Goal: Check status: Check status

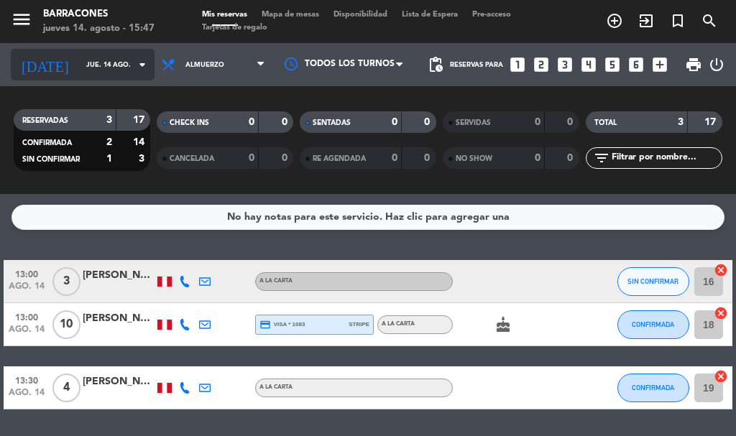
click at [134, 71] on icon "arrow_drop_down" at bounding box center [142, 64] width 17 height 17
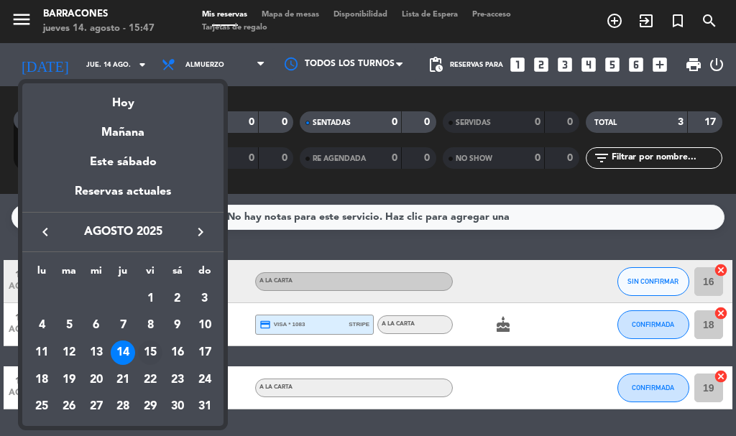
click at [150, 352] on div "15" at bounding box center [150, 353] width 24 height 24
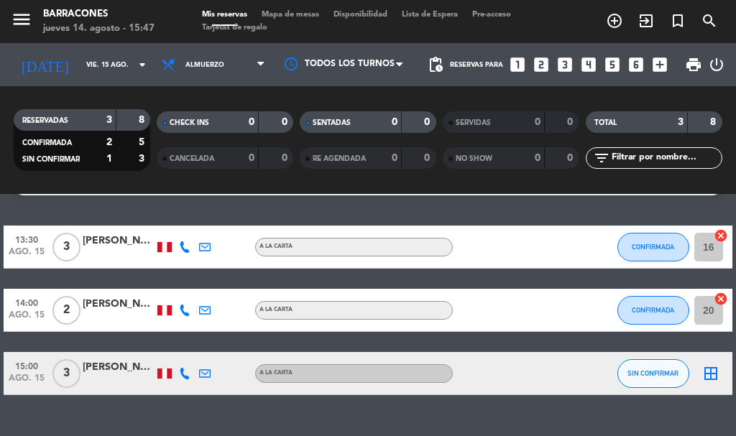
scroll to position [34, 0]
click at [90, 373] on div "[PERSON_NAME]" at bounding box center [119, 367] width 72 height 17
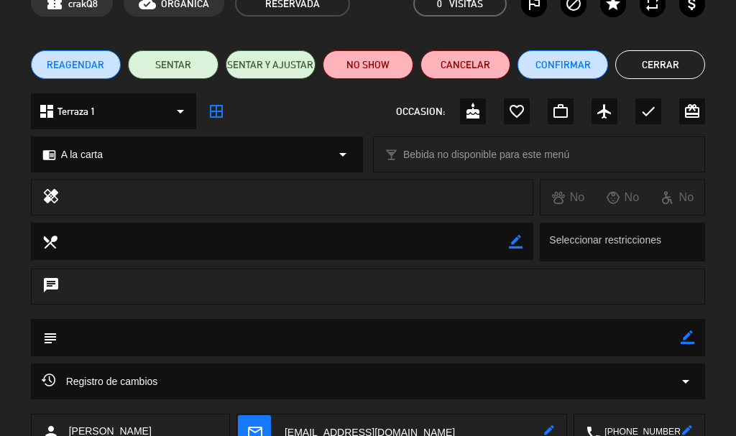
scroll to position [0, 0]
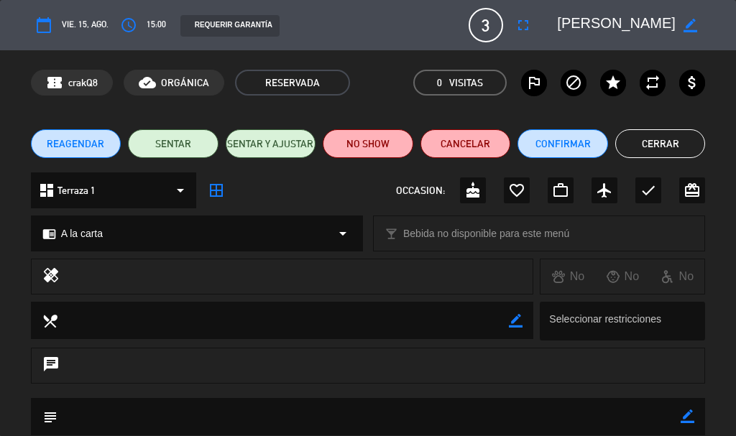
click at [668, 157] on button "Cerrar" at bounding box center [660, 143] width 91 height 29
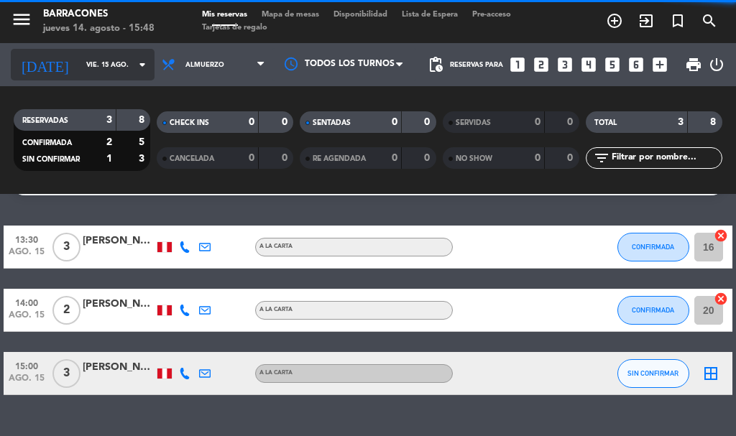
click at [86, 65] on input "vie. 15 ago." at bounding box center [126, 65] width 94 height 22
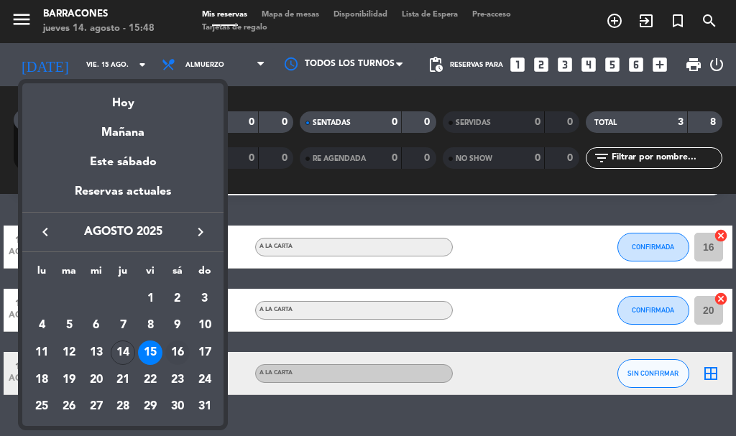
click at [175, 358] on div "16" at bounding box center [177, 353] width 24 height 24
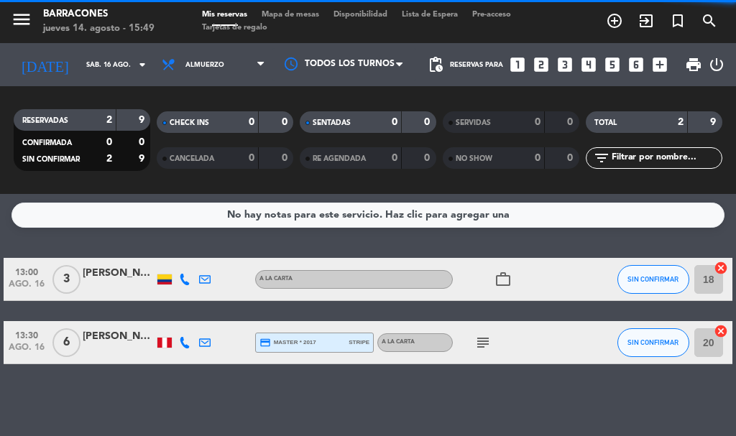
scroll to position [2, 0]
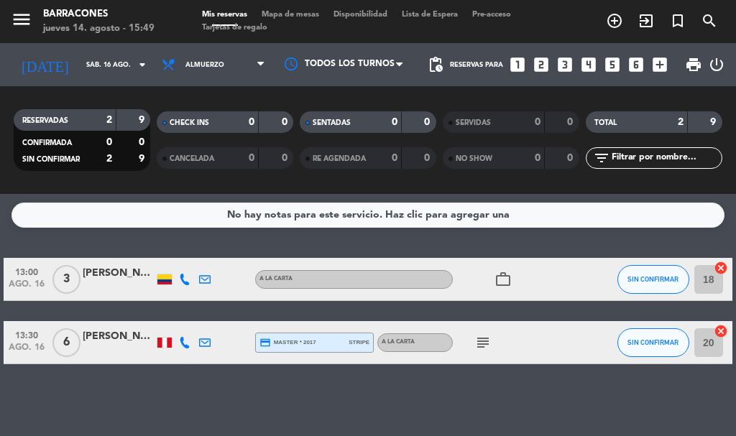
click at [111, 341] on div "[PERSON_NAME]" at bounding box center [119, 336] width 72 height 17
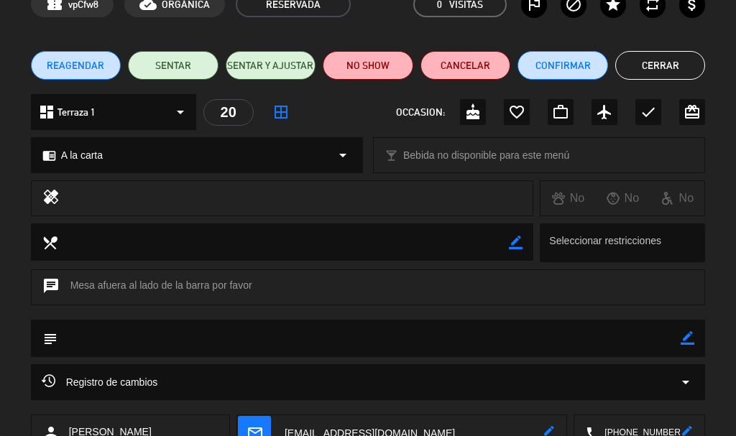
scroll to position [0, 0]
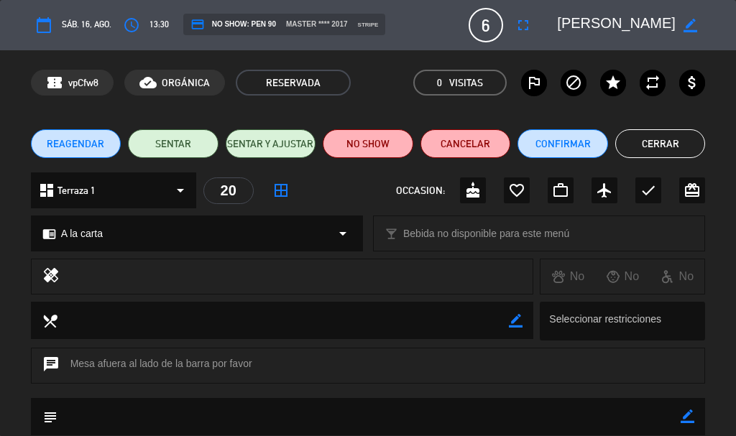
click at [645, 146] on button "Cerrar" at bounding box center [660, 143] width 91 height 29
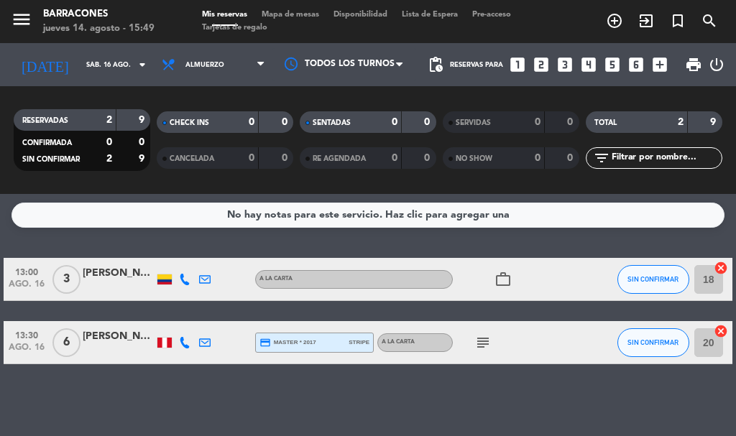
click at [111, 281] on div "[PERSON_NAME]" at bounding box center [119, 273] width 72 height 17
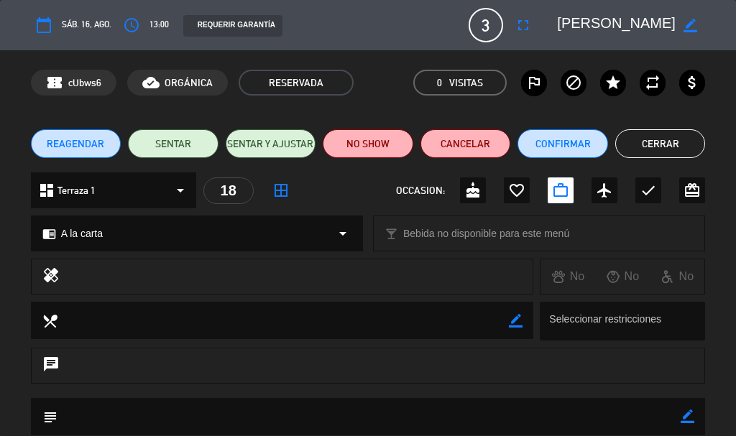
click at [650, 139] on button "Cerrar" at bounding box center [660, 143] width 91 height 29
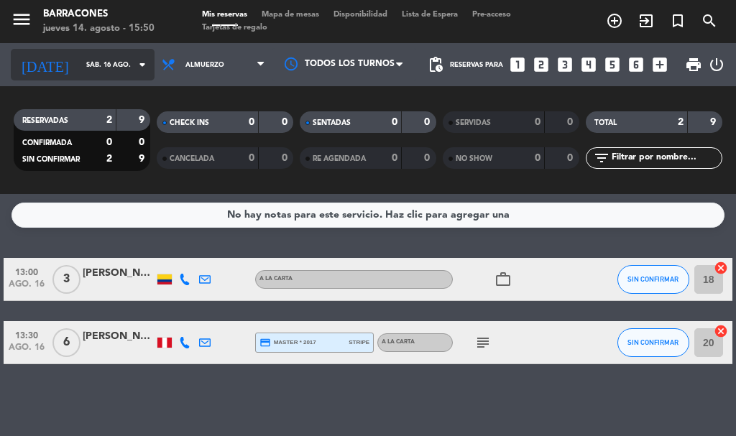
click at [114, 66] on input "sáb. 16 ago." at bounding box center [126, 65] width 94 height 22
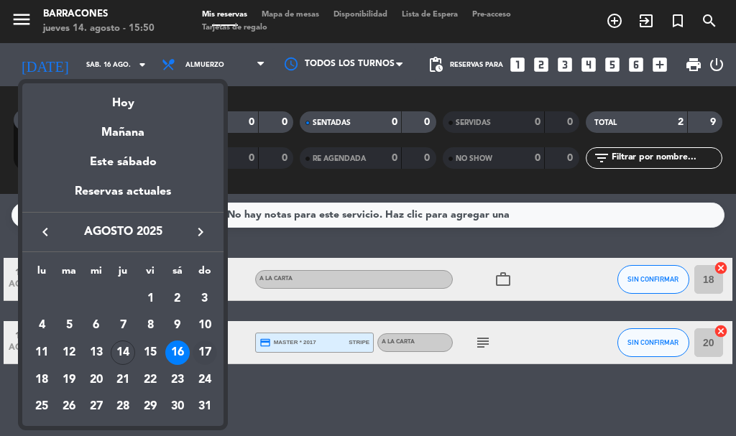
click at [206, 356] on div "17" at bounding box center [205, 353] width 24 height 24
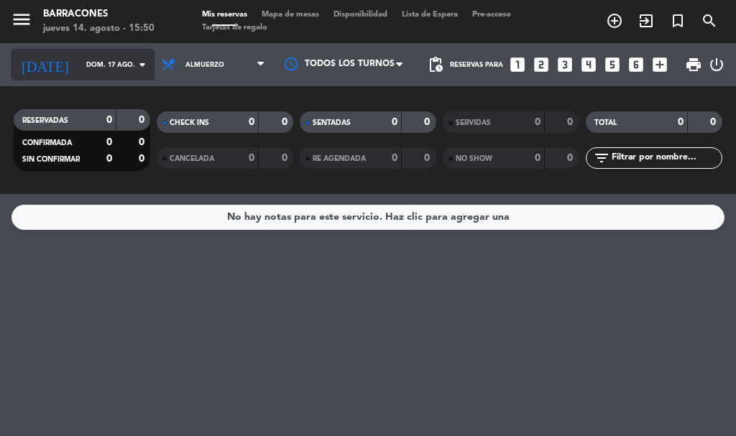
click at [134, 71] on icon "arrow_drop_down" at bounding box center [142, 64] width 17 height 17
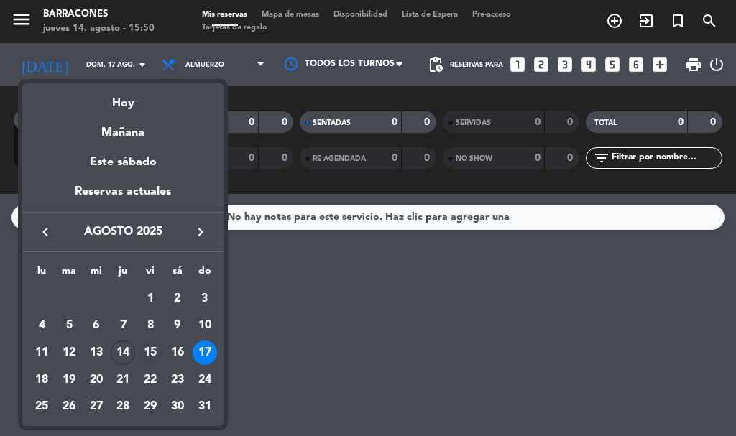
click at [146, 356] on div "15" at bounding box center [150, 353] width 24 height 24
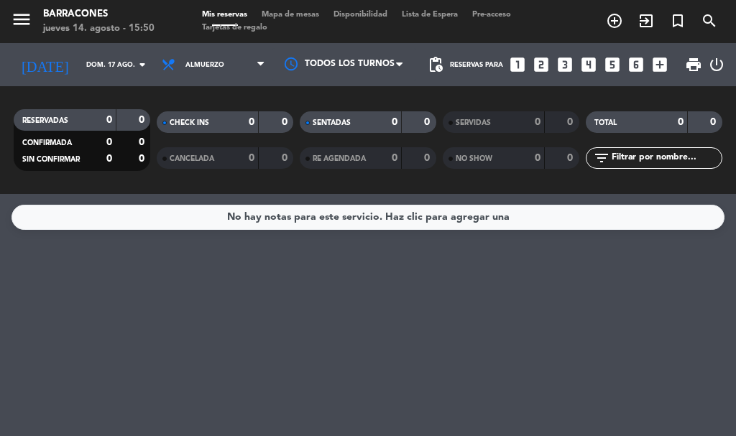
type input "vie. 15 ago."
